Goal: Transaction & Acquisition: Purchase product/service

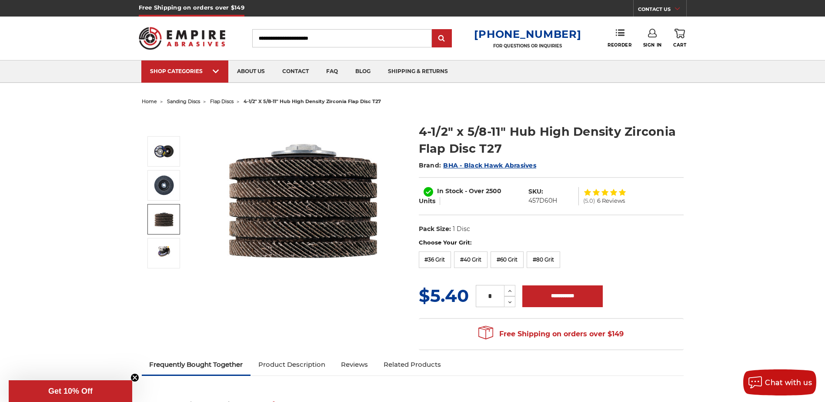
click at [164, 226] on img at bounding box center [164, 219] width 22 height 22
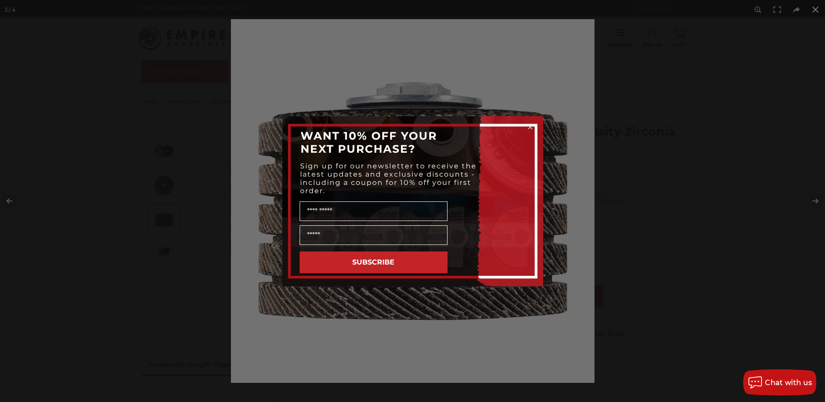
click at [813, 12] on div "Close dialog WANT 10% OFF YOUR NEXT PURCHASE? Sign up for our newsletter to rec…" at bounding box center [412, 201] width 825 height 402
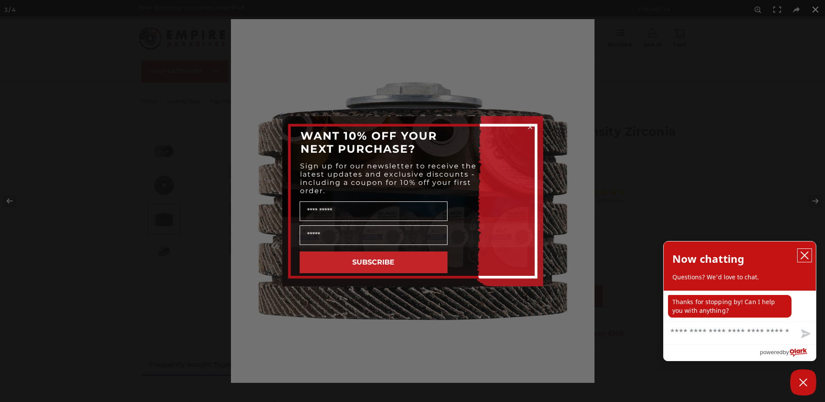
click at [804, 253] on icon "close chatbox" at bounding box center [804, 255] width 9 height 9
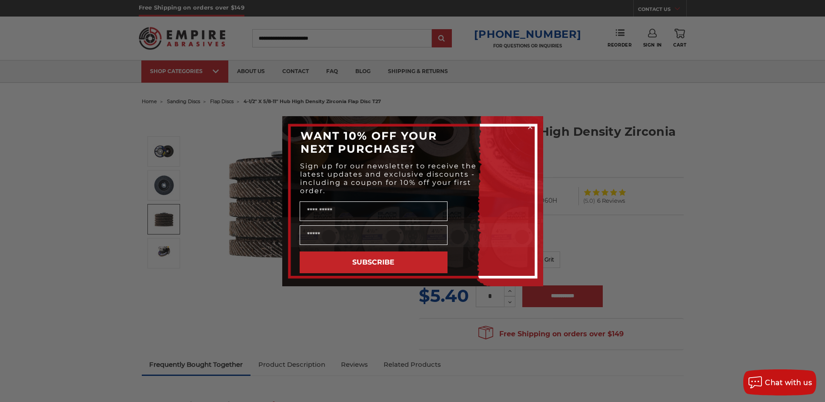
click at [512, 151] on div "WANT 10% OFF YOUR NEXT PURCHASE?" at bounding box center [412, 142] width 243 height 35
click at [528, 127] on circle "Close dialog" at bounding box center [530, 127] width 8 height 8
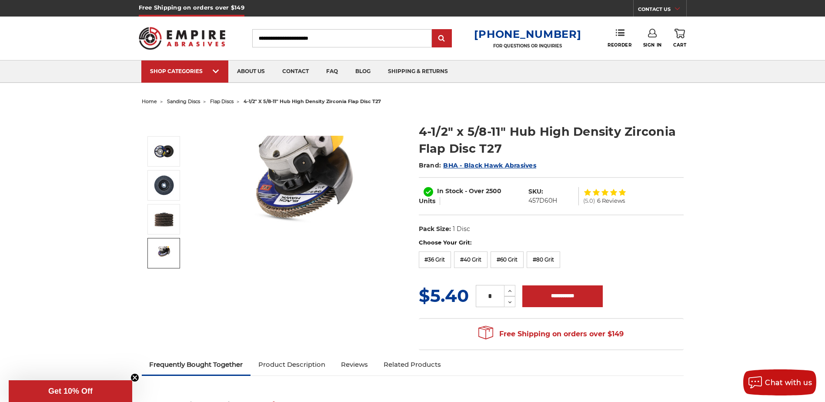
click at [163, 245] on link at bounding box center [163, 253] width 33 height 30
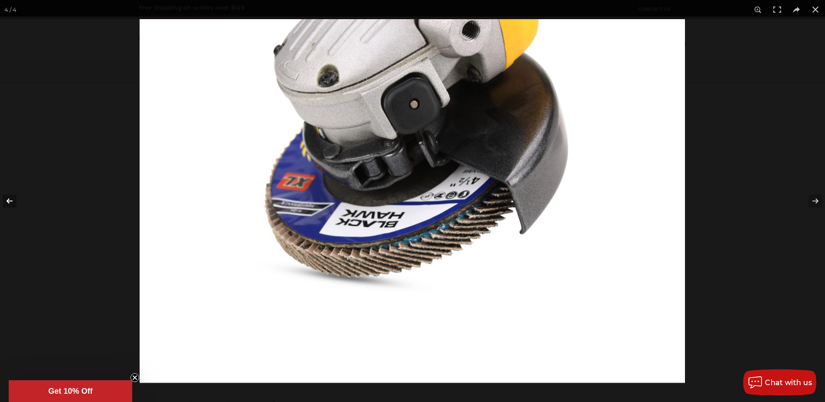
click at [6, 202] on button at bounding box center [15, 200] width 30 height 43
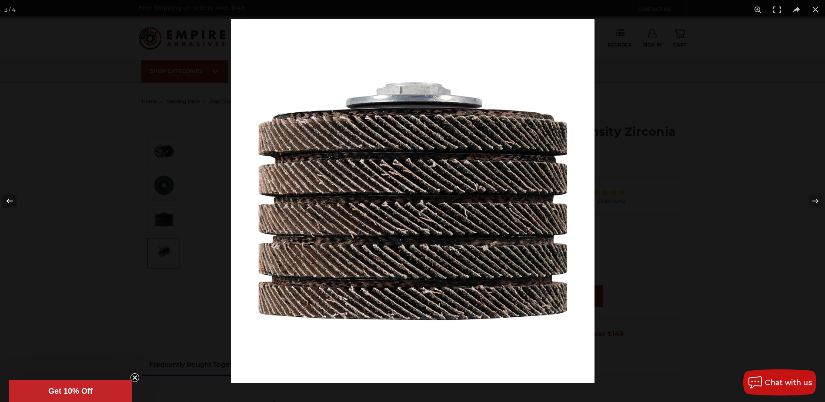
click at [6, 202] on button at bounding box center [15, 200] width 30 height 43
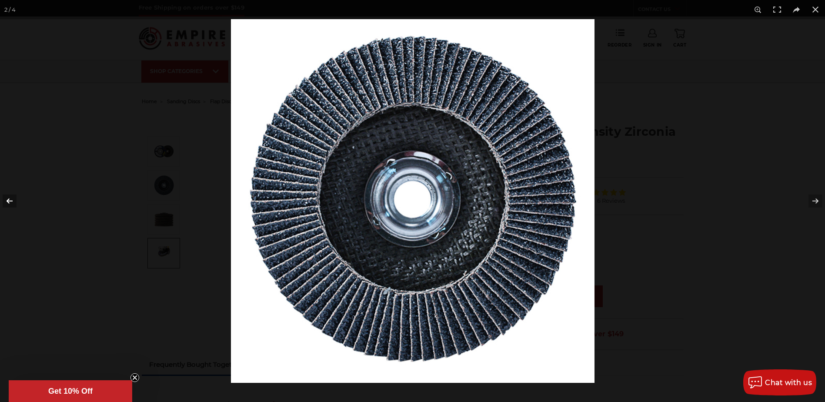
click at [6, 202] on button at bounding box center [15, 200] width 30 height 43
